Goal: Task Accomplishment & Management: Manage account settings

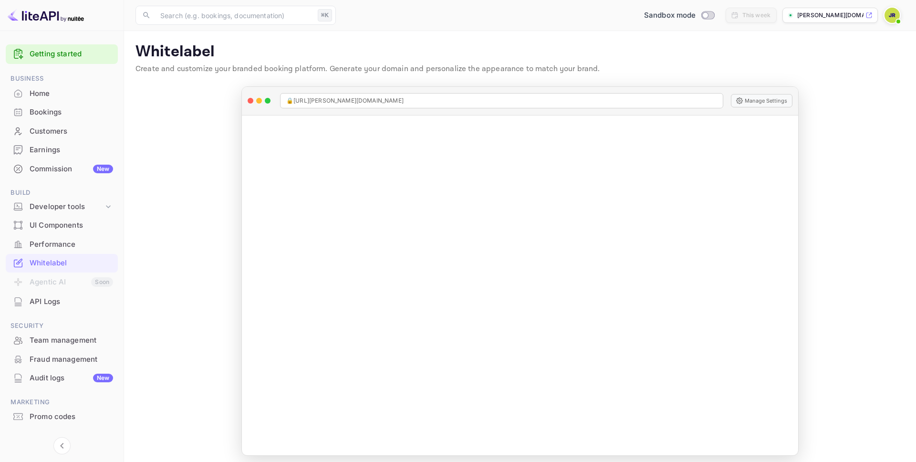
click at [65, 337] on div "Team management" at bounding box center [72, 340] width 84 height 11
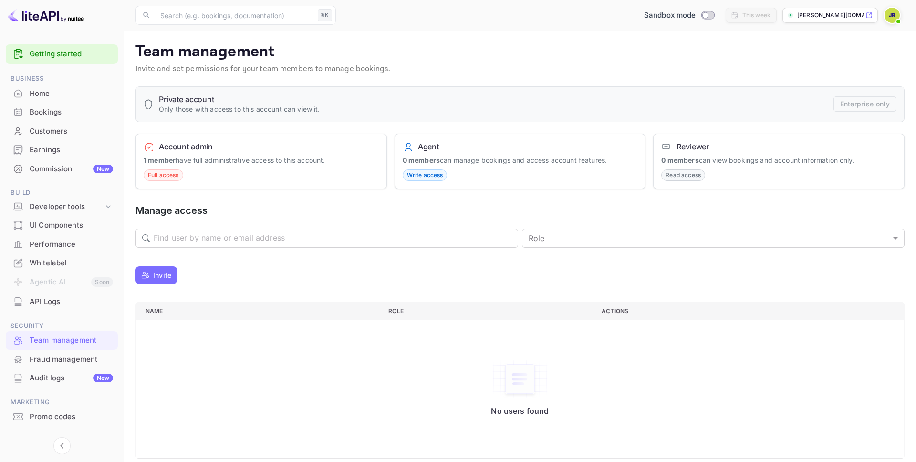
click at [890, 12] on img at bounding box center [892, 15] width 15 height 15
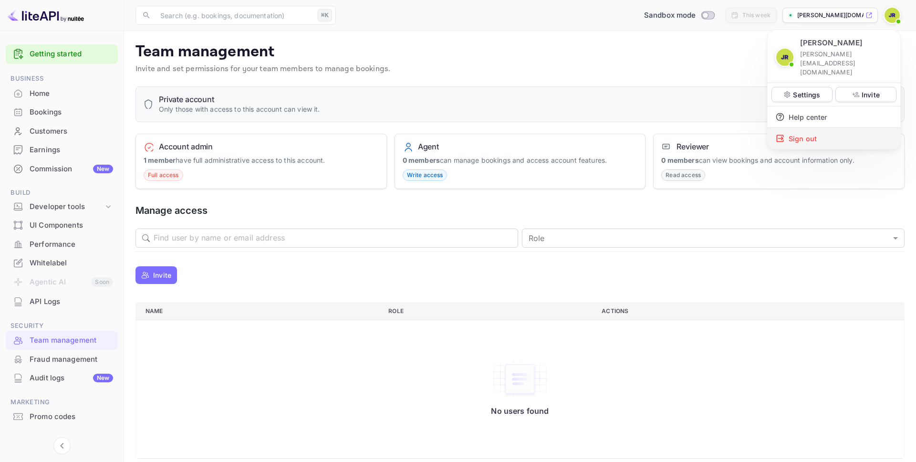
click at [827, 128] on div "Sign out" at bounding box center [834, 138] width 133 height 21
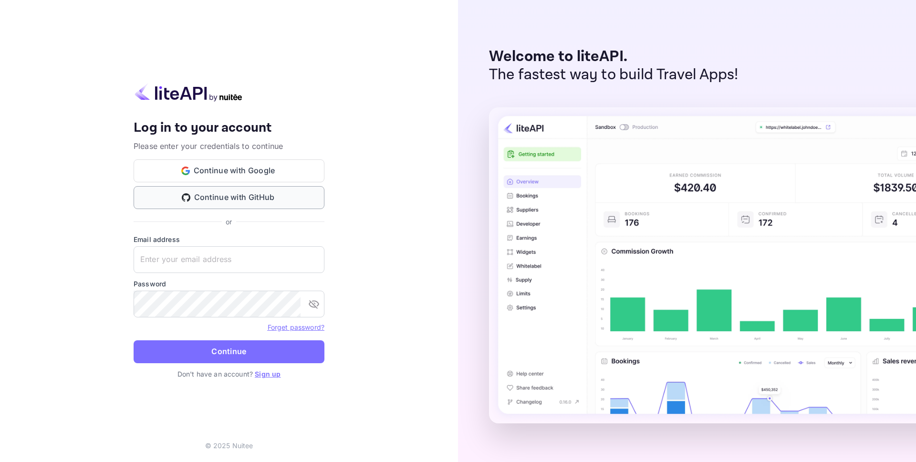
type input "[PERSON_NAME][EMAIL_ADDRESS][DOMAIN_NAME]"
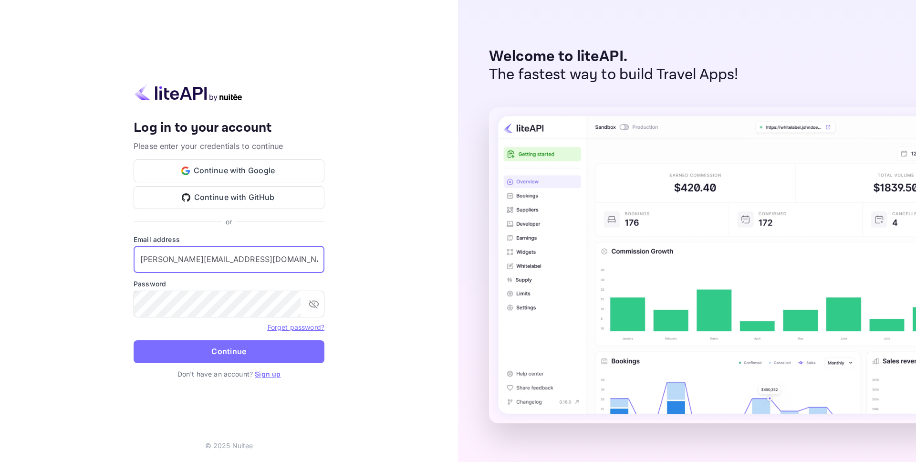
click at [219, 251] on input "[PERSON_NAME][EMAIL_ADDRESS][DOMAIN_NAME]" at bounding box center [229, 259] width 191 height 27
click at [197, 352] on button "Continue" at bounding box center [229, 351] width 191 height 23
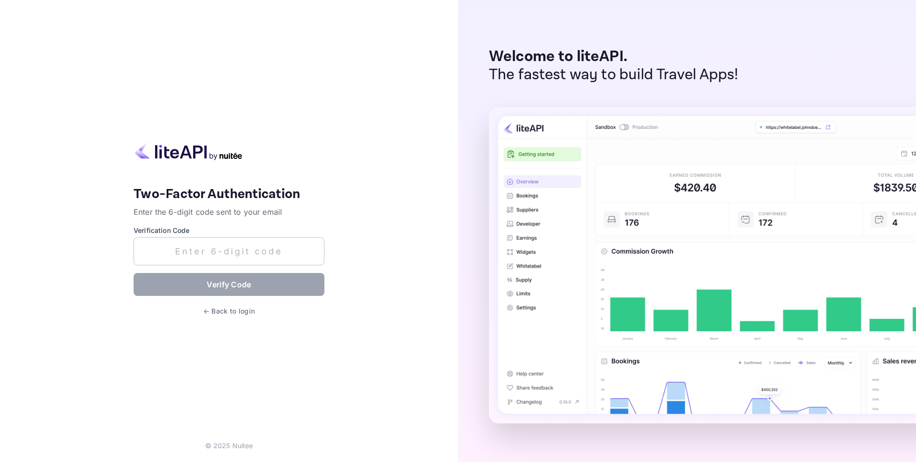
click at [245, 250] on input "text" at bounding box center [229, 251] width 191 height 28
paste input "500738"
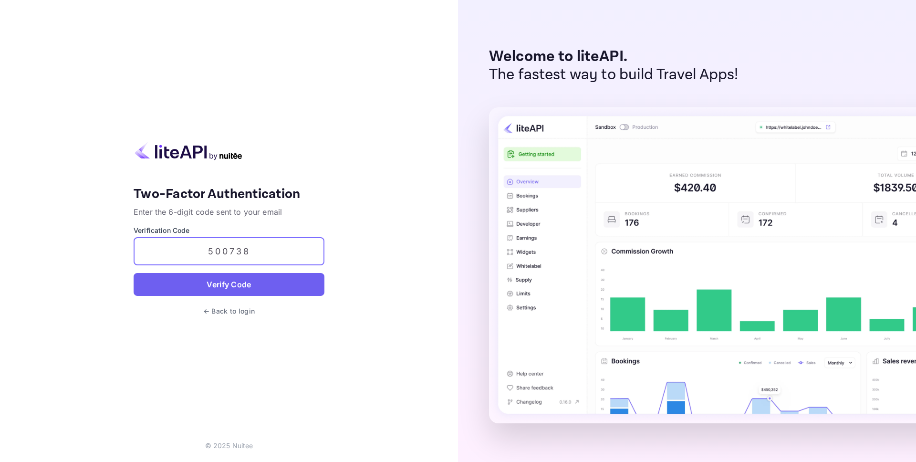
type input "500738"
click at [231, 289] on button "Verify Code" at bounding box center [229, 284] width 191 height 23
